Goal: Navigation & Orientation: Find specific page/section

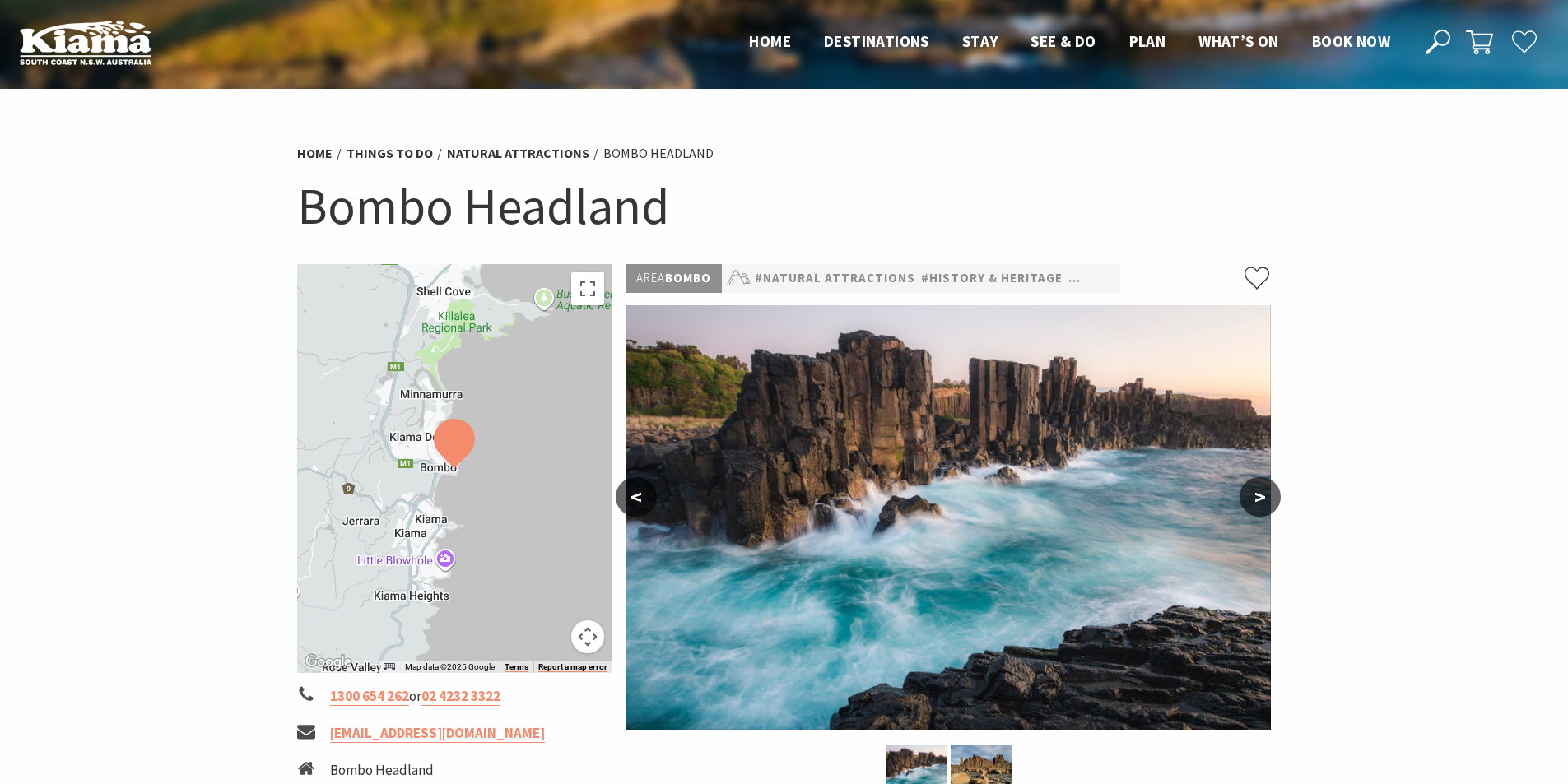
scroll to position [246, 0]
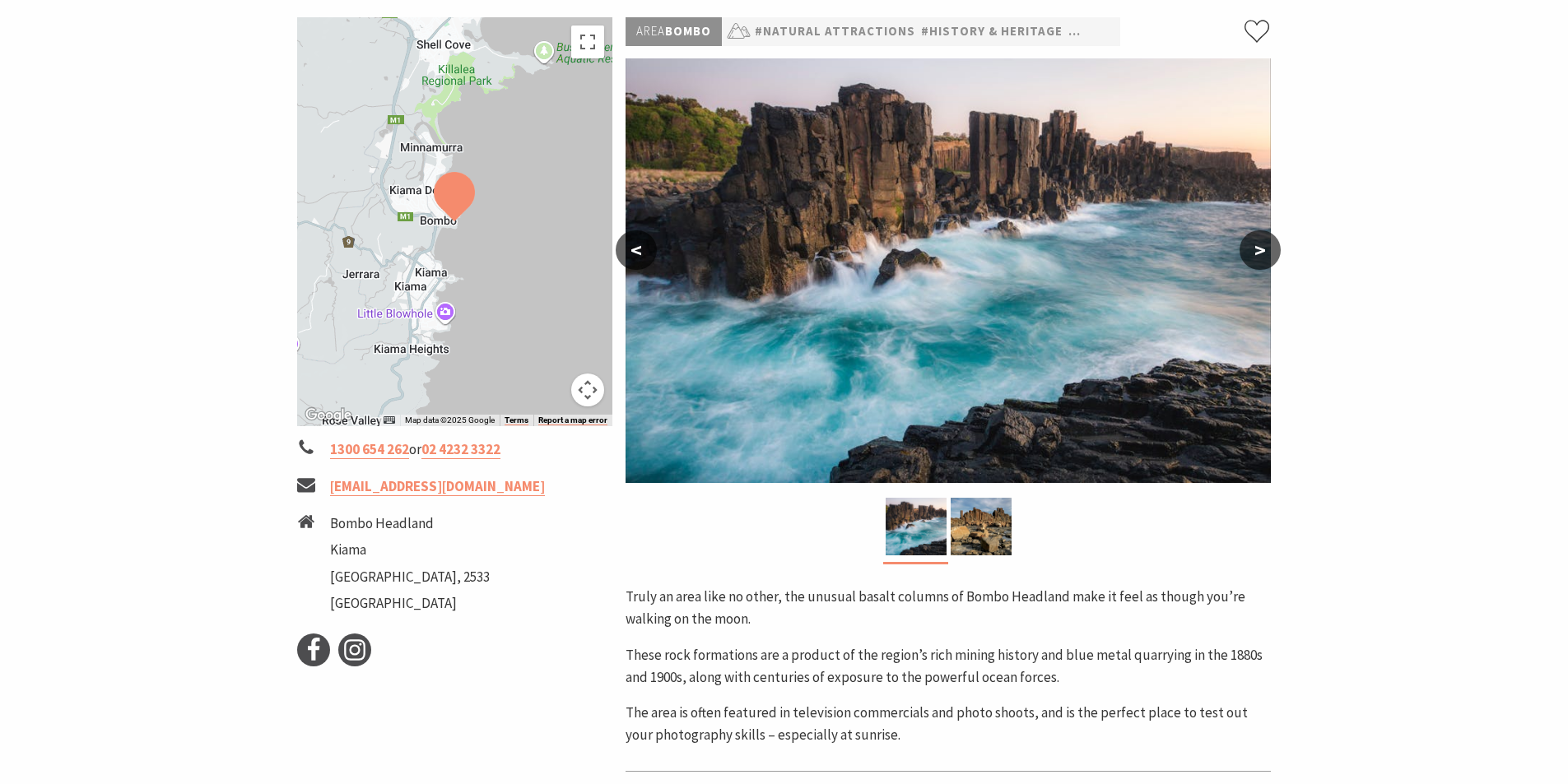
click at [1257, 264] on button ">" at bounding box center [1260, 250] width 41 height 40
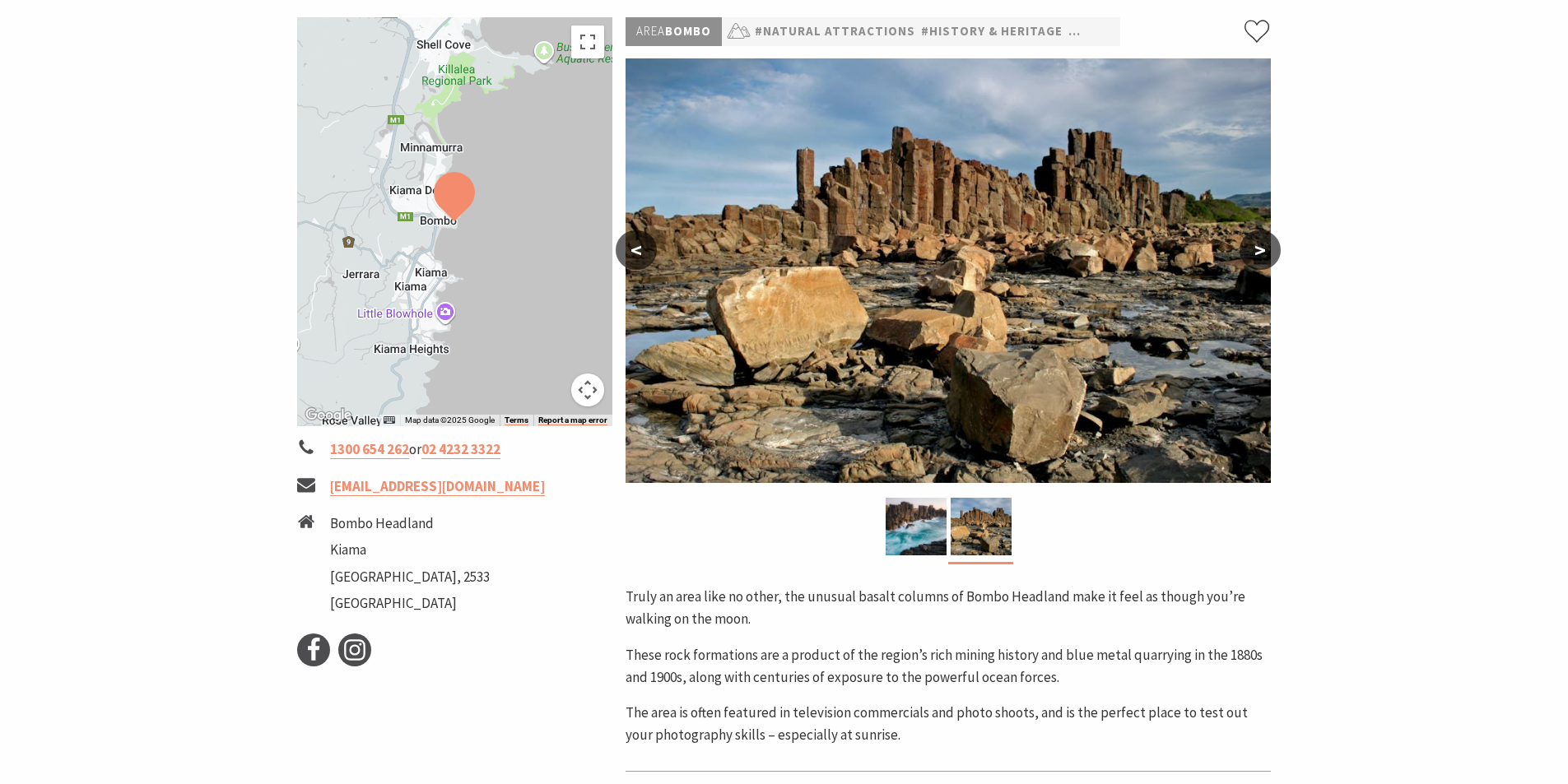
click at [1256, 251] on button ">" at bounding box center [1260, 250] width 41 height 40
click at [1265, 249] on button ">" at bounding box center [1260, 250] width 41 height 40
click at [631, 250] on button "<" at bounding box center [635, 250] width 41 height 40
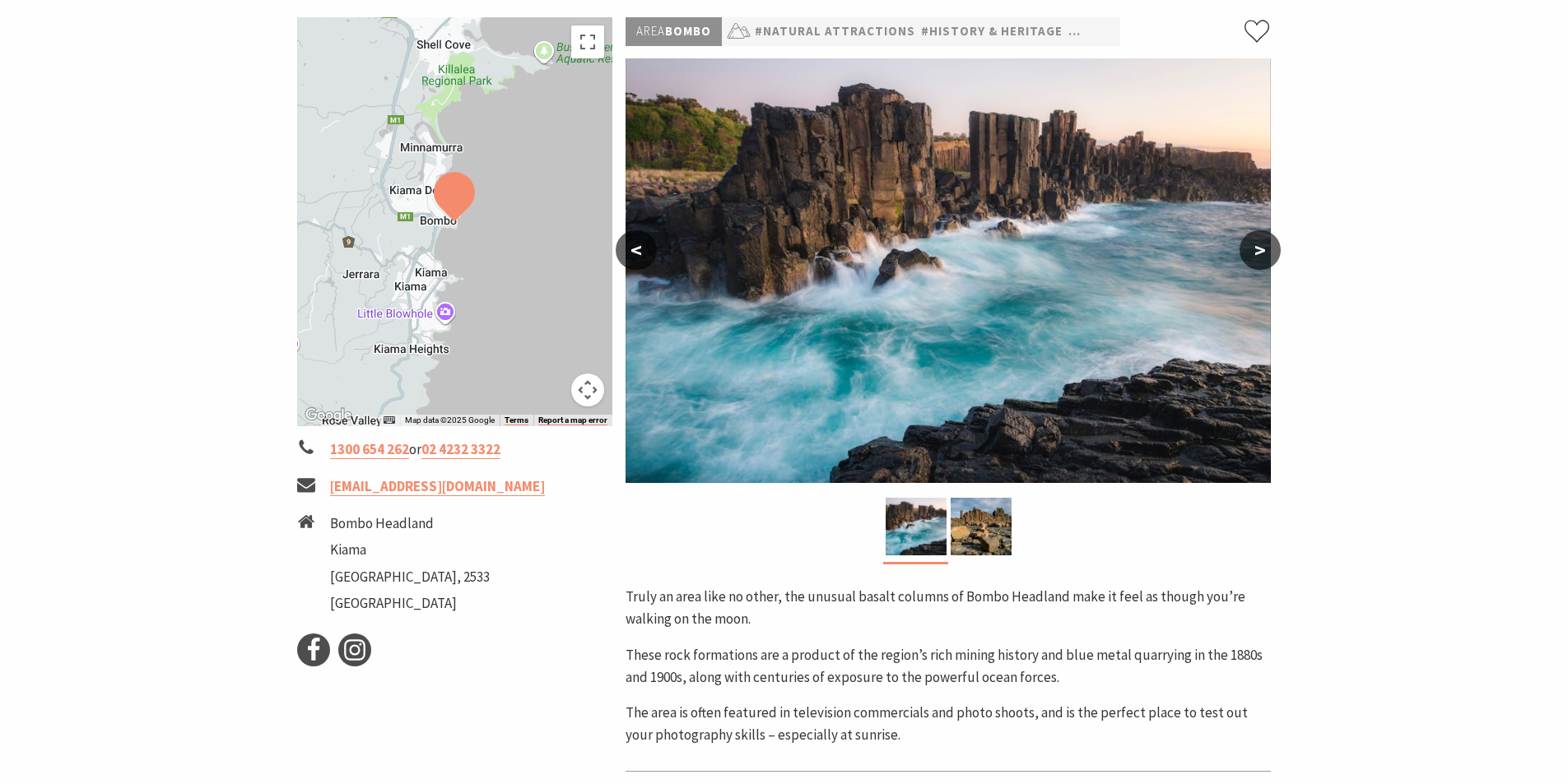
click at [1249, 250] on button ">" at bounding box center [1260, 250] width 41 height 40
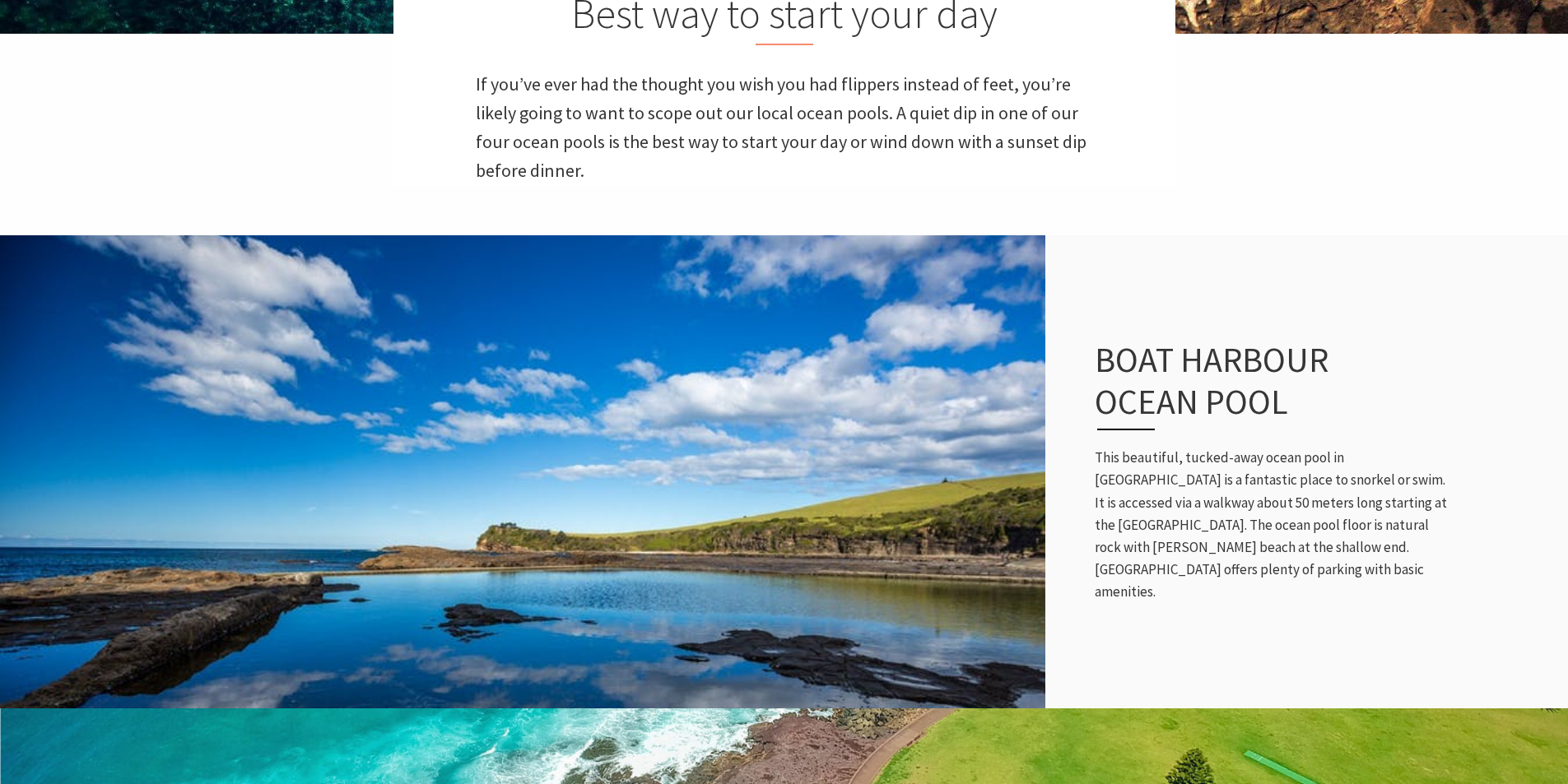
scroll to position [61, 0]
